Goal: Information Seeking & Learning: Understand process/instructions

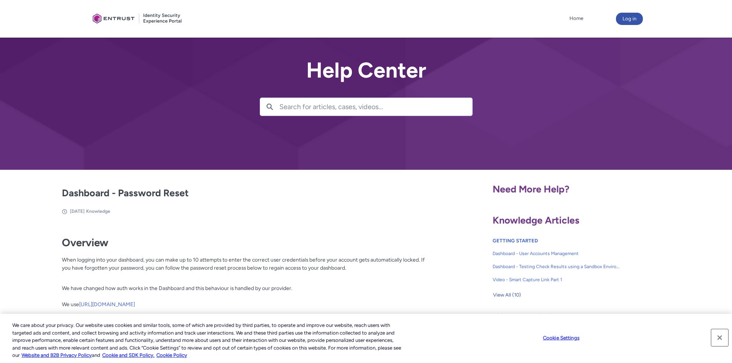
click at [717, 337] on button "Close" at bounding box center [720, 337] width 17 height 17
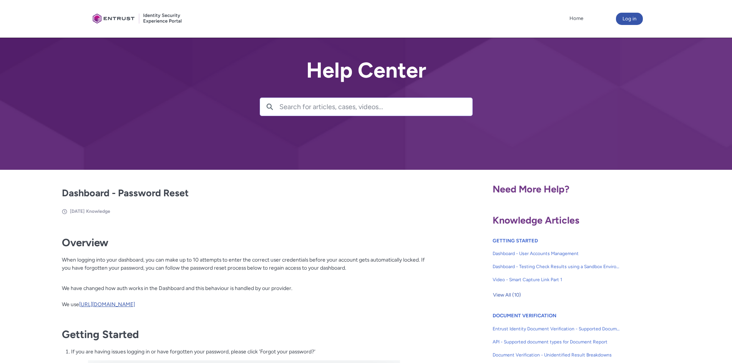
click at [135, 304] on link "[URL][DOMAIN_NAME]" at bounding box center [107, 304] width 56 height 6
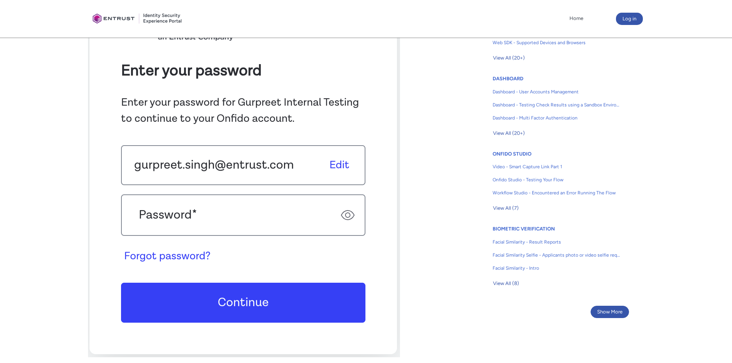
scroll to position [384, 0]
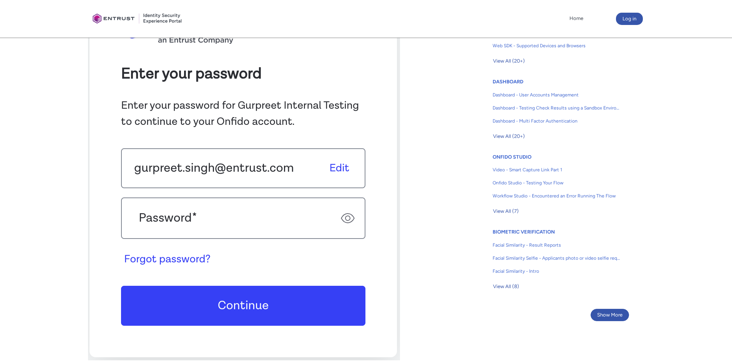
click at [274, 170] on img at bounding box center [244, 168] width 312 height 384
click at [231, 219] on img at bounding box center [244, 168] width 312 height 384
click at [237, 306] on img at bounding box center [244, 168] width 312 height 384
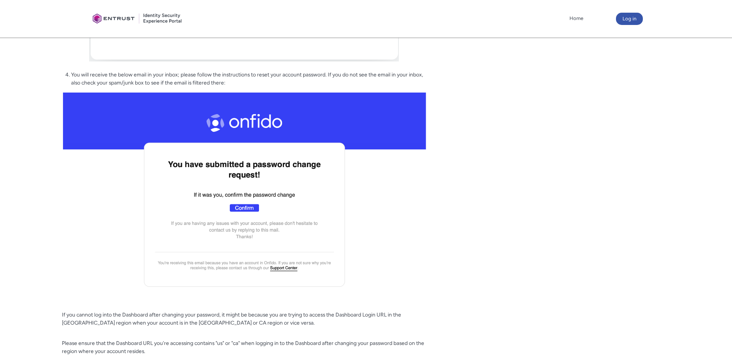
scroll to position [1499, 0]
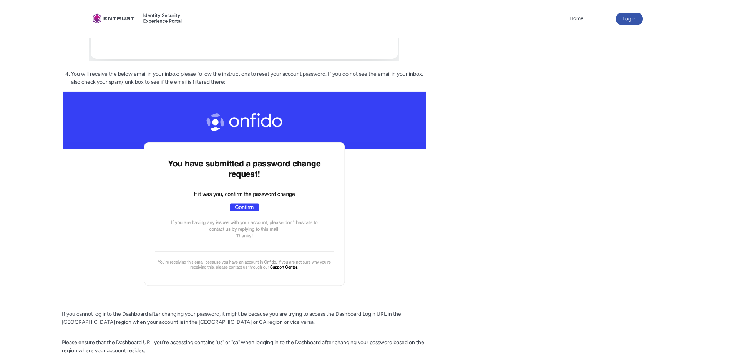
click at [254, 206] on img at bounding box center [244, 192] width 365 height 203
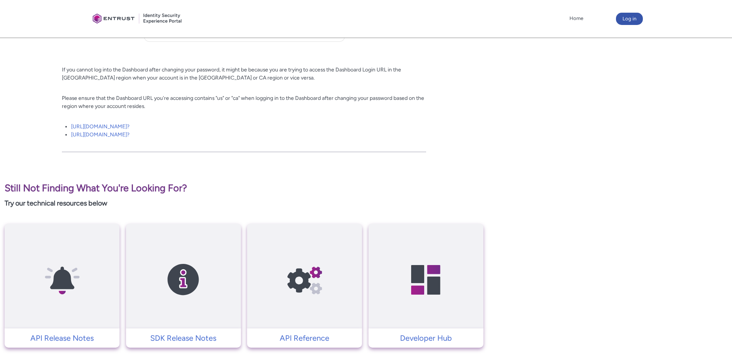
scroll to position [1615, 0]
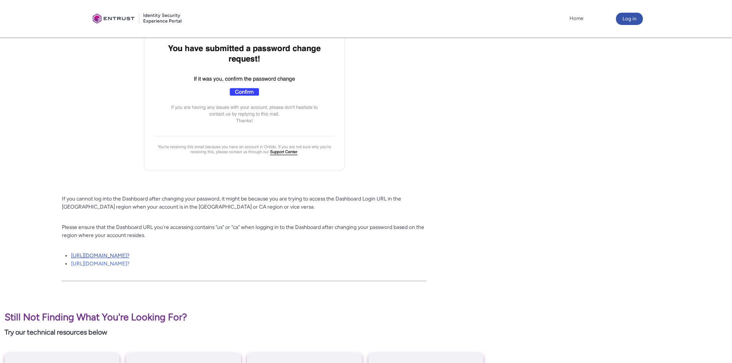
click at [130, 257] on link "[URL][DOMAIN_NAME]?" at bounding box center [100, 256] width 58 height 6
click at [130, 265] on link "[URL][DOMAIN_NAME]?" at bounding box center [100, 264] width 58 height 6
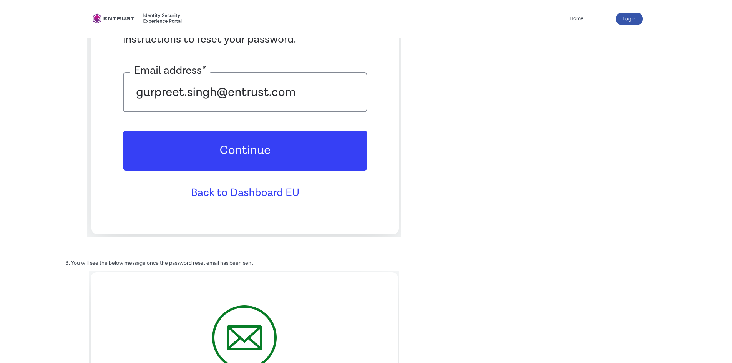
scroll to position [809, 0]
